Goal: Task Accomplishment & Management: Manage account settings

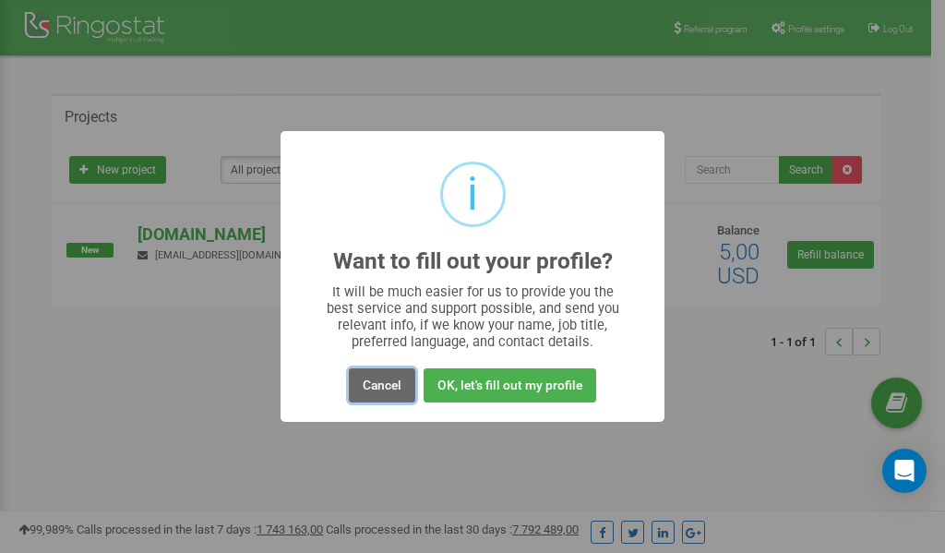
click at [382, 392] on button "Cancel" at bounding box center [382, 385] width 66 height 34
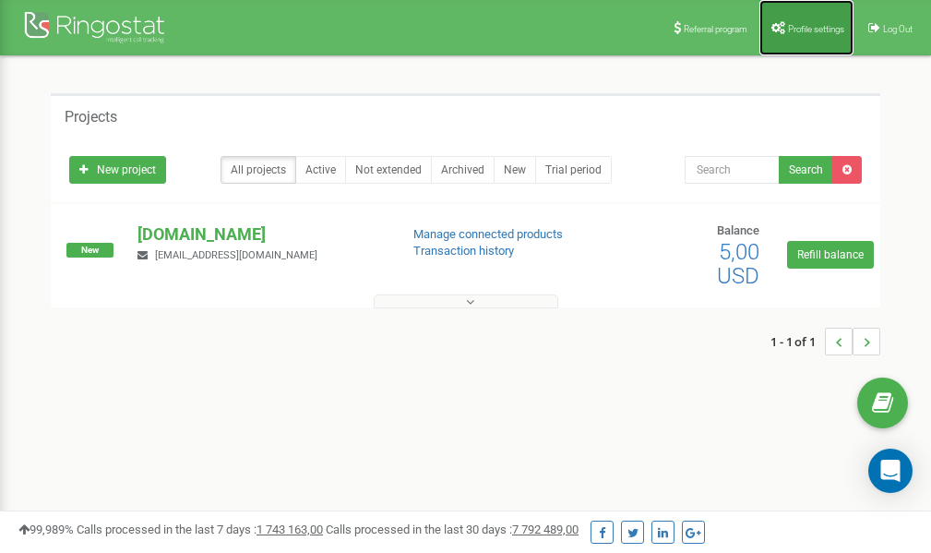
click at [787, 22] on link "Profile settings" at bounding box center [806, 27] width 94 height 55
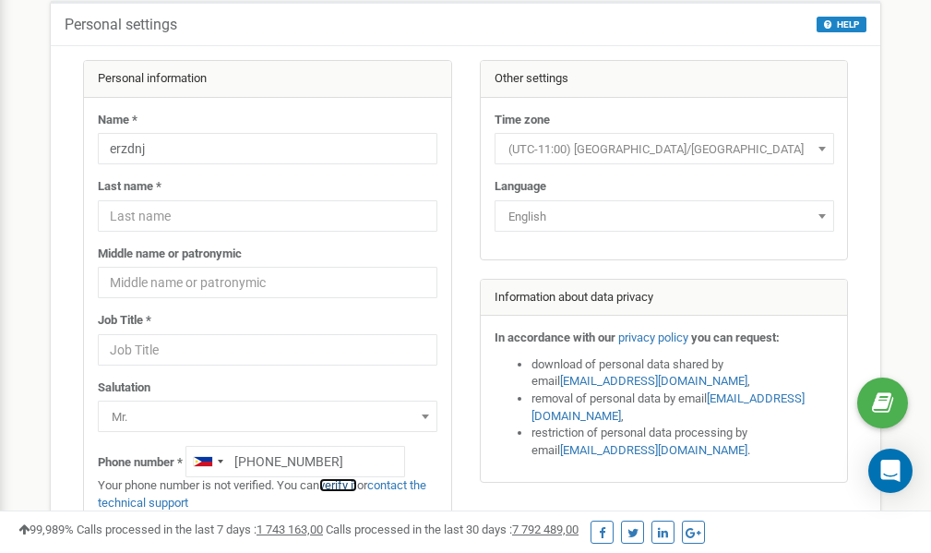
click at [354, 484] on link "verify it" at bounding box center [338, 485] width 38 height 14
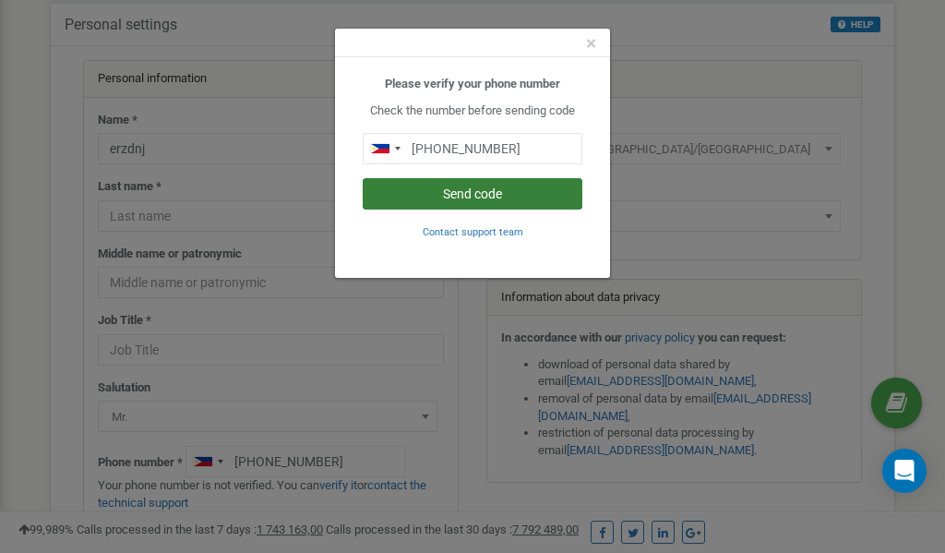
click at [467, 194] on button "Send code" at bounding box center [473, 193] width 220 height 31
